Goal: Task Accomplishment & Management: Complete application form

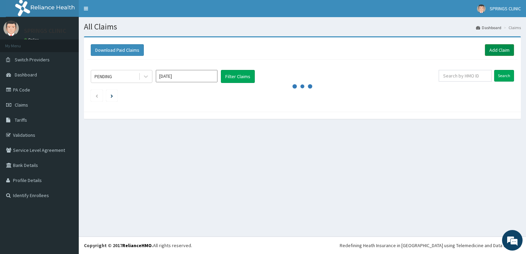
click at [500, 47] on link "Add Claim" at bounding box center [498, 50] width 29 height 12
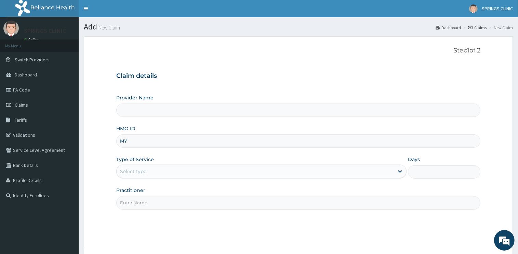
type input "MYD"
type input "Springs Clinic"
type input "MYD/10227/A"
click at [147, 176] on div "Select type" at bounding box center [255, 171] width 277 height 11
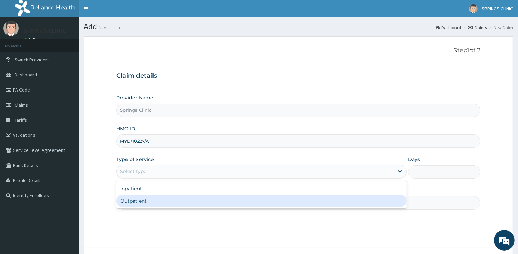
click at [150, 198] on div "Outpatient" at bounding box center [261, 200] width 290 height 12
type input "1"
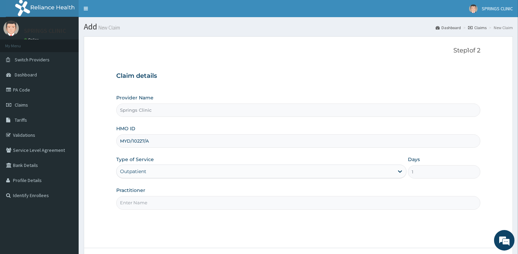
click at [147, 204] on input "Practitioner" at bounding box center [298, 202] width 364 height 13
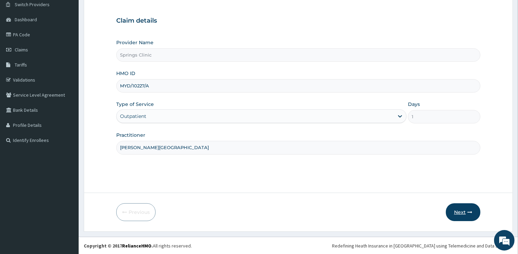
type input "[PERSON_NAME][GEOGRAPHIC_DATA]"
click at [456, 212] on button "Next" at bounding box center [463, 212] width 35 height 18
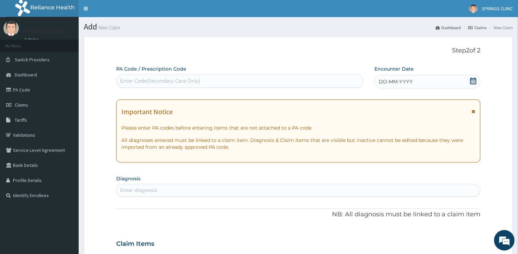
click at [475, 82] on icon at bounding box center [473, 80] width 7 height 7
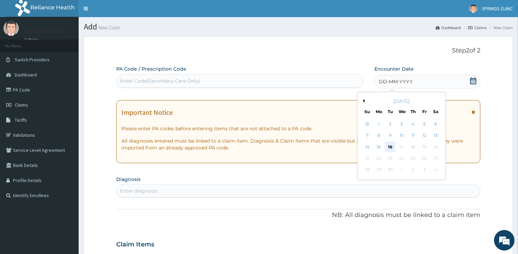
click at [390, 146] on div "16" at bounding box center [390, 147] width 10 height 10
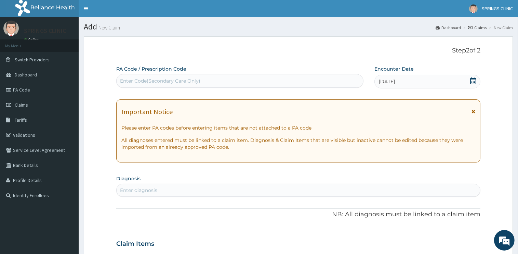
click at [184, 82] on div "Enter Code(Secondary Care Only)" at bounding box center [160, 80] width 80 height 7
paste input "PA/20DEF9"
type input "PA/20DEF9"
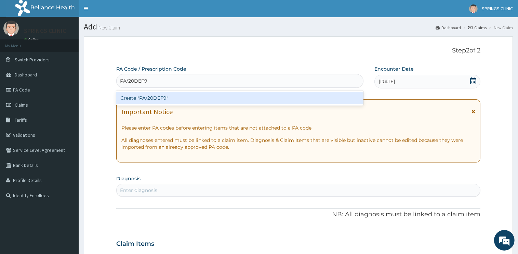
click at [159, 98] on div "Create "PA/20DEF9"" at bounding box center [239, 98] width 247 height 12
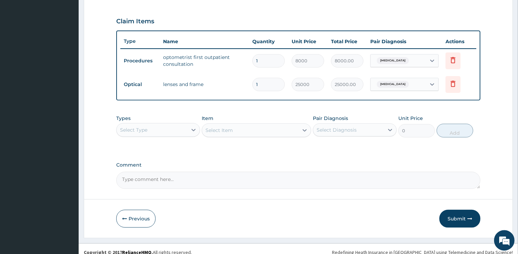
scroll to position [230, 0]
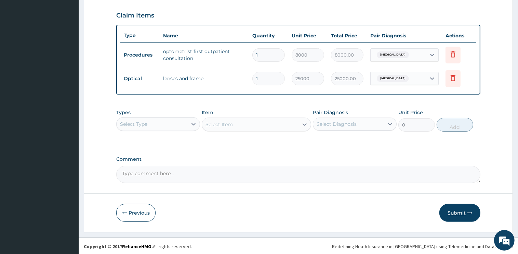
click at [454, 214] on button "Submit" at bounding box center [460, 213] width 41 height 18
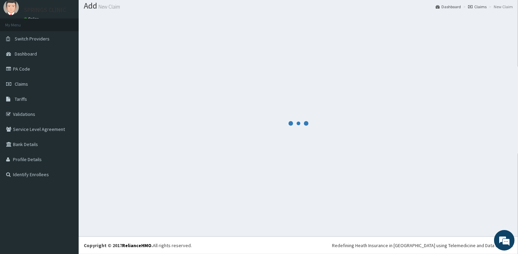
scroll to position [21, 0]
